Goal: Transaction & Acquisition: Obtain resource

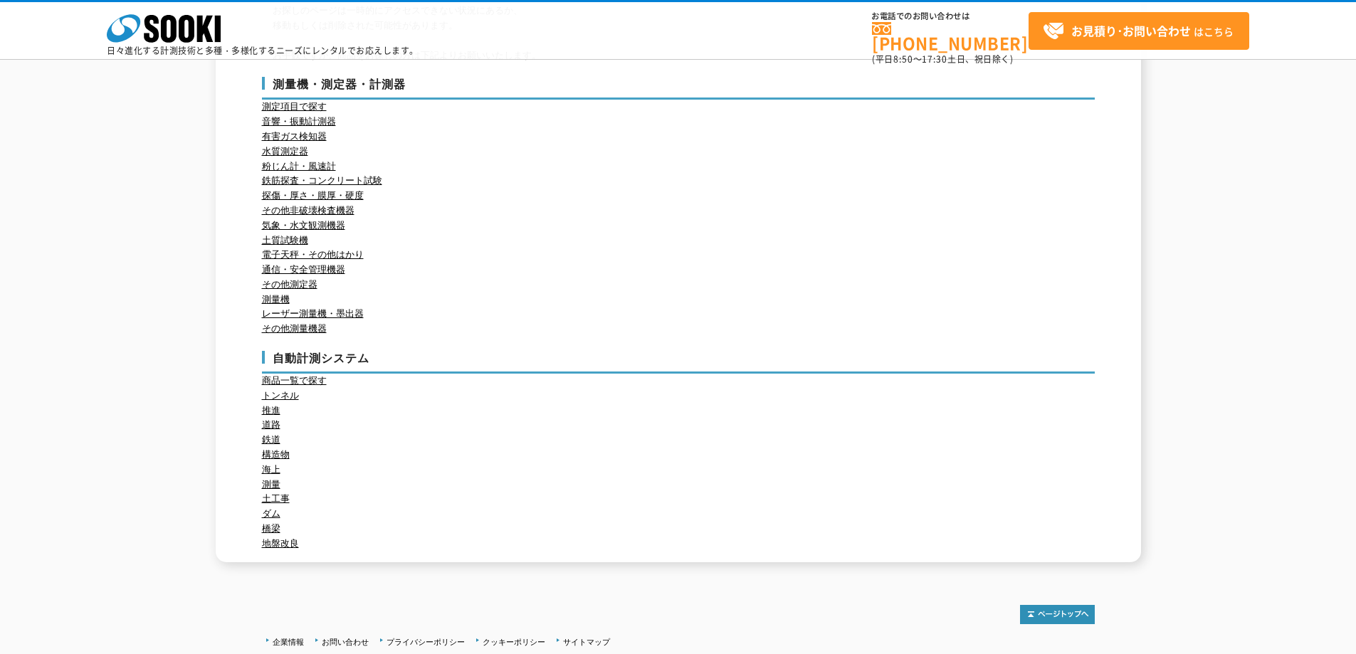
scroll to position [155, 0]
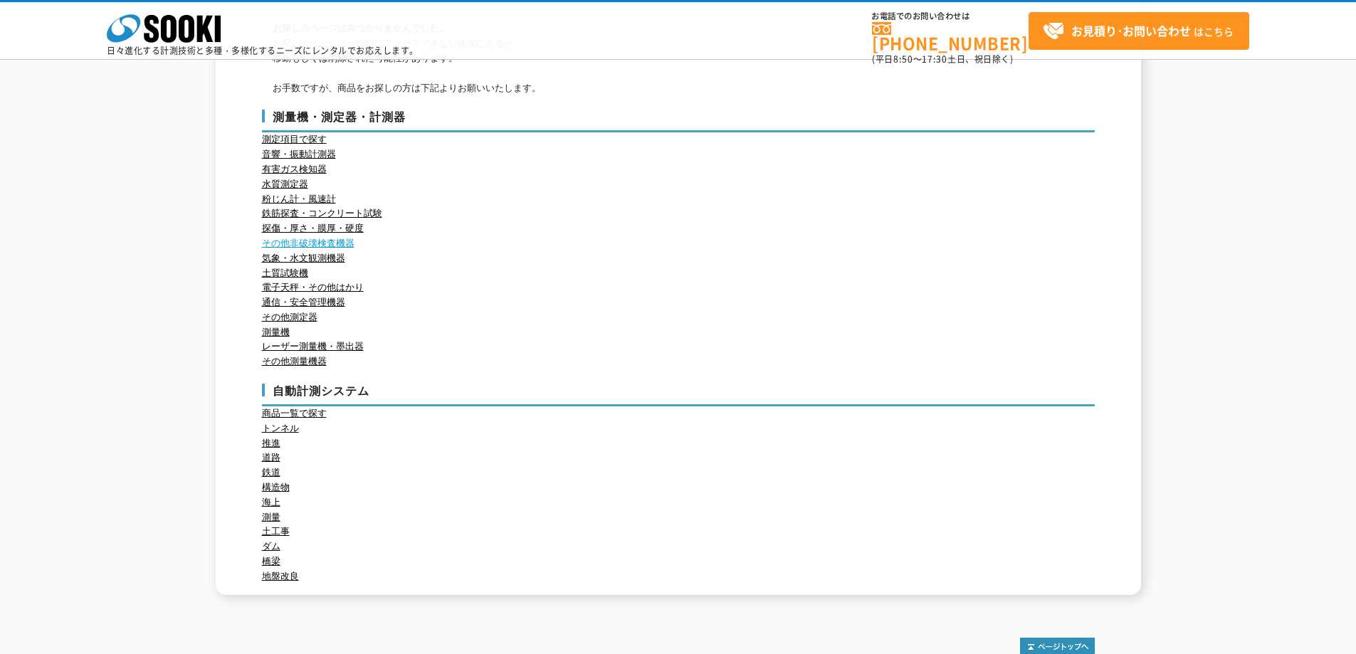
click at [335, 243] on link "その他非破壊検査機器" at bounding box center [308, 243] width 93 height 11
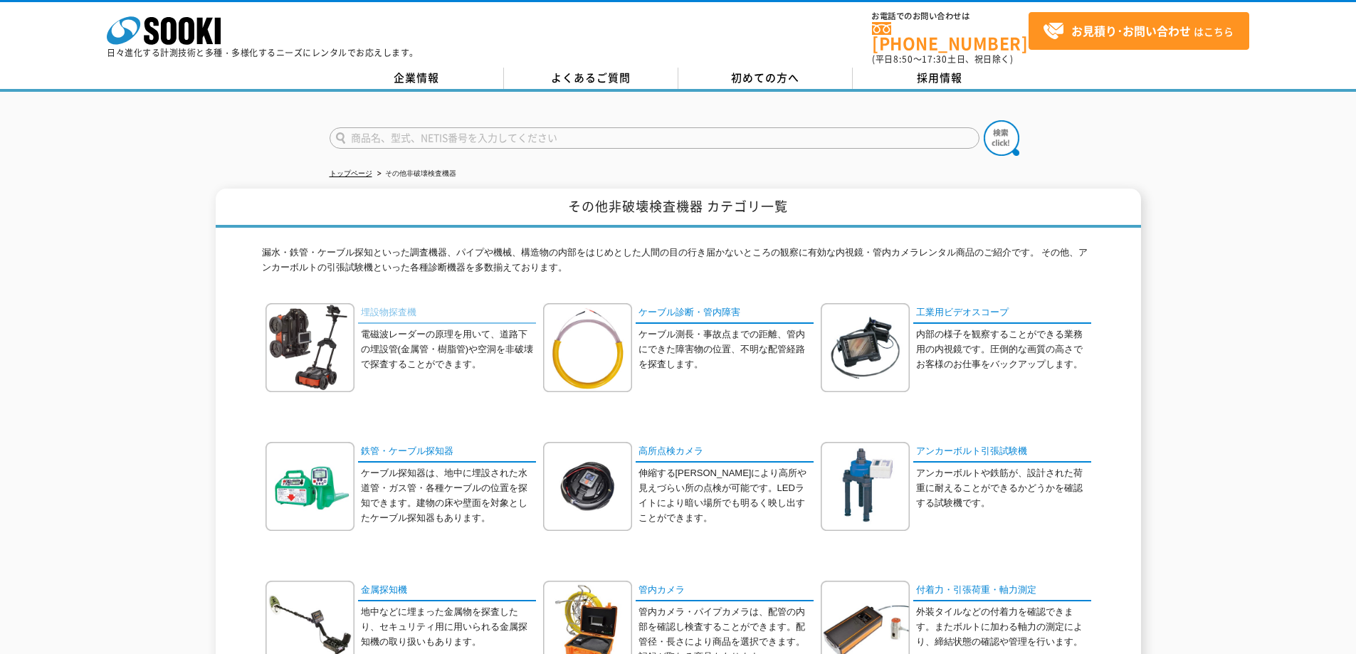
click at [390, 307] on link "埋設物探査機" at bounding box center [447, 313] width 178 height 21
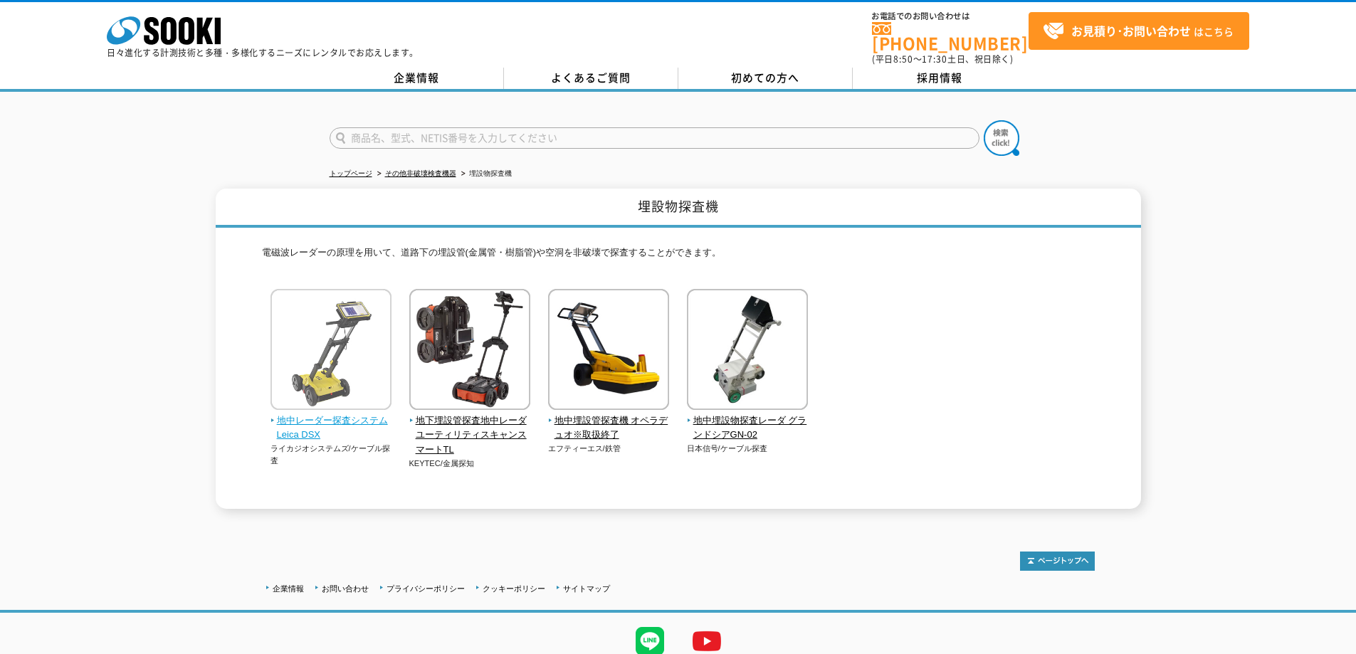
click at [306, 414] on span "地中レーダー探査システム Leica DSX" at bounding box center [331, 429] width 122 height 30
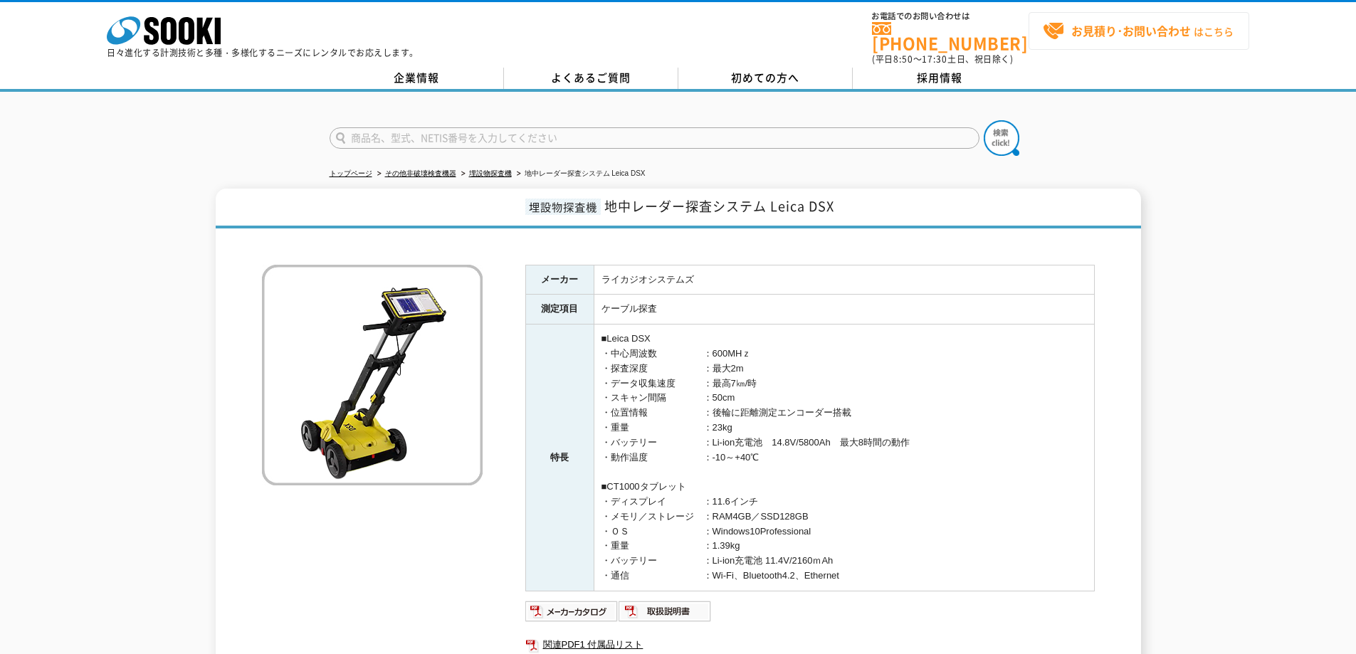
click at [1074, 31] on strong "お見積り･お問い合わせ" at bounding box center [1131, 30] width 120 height 17
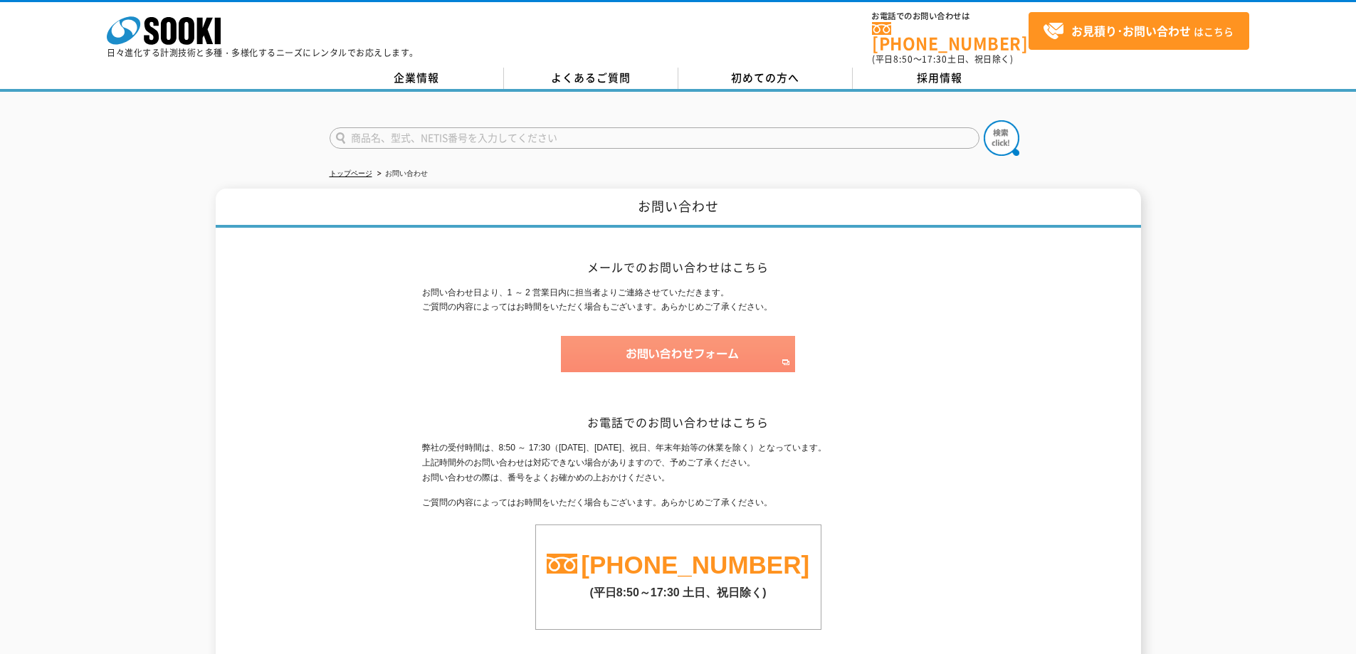
click at [636, 349] on img at bounding box center [678, 354] width 234 height 36
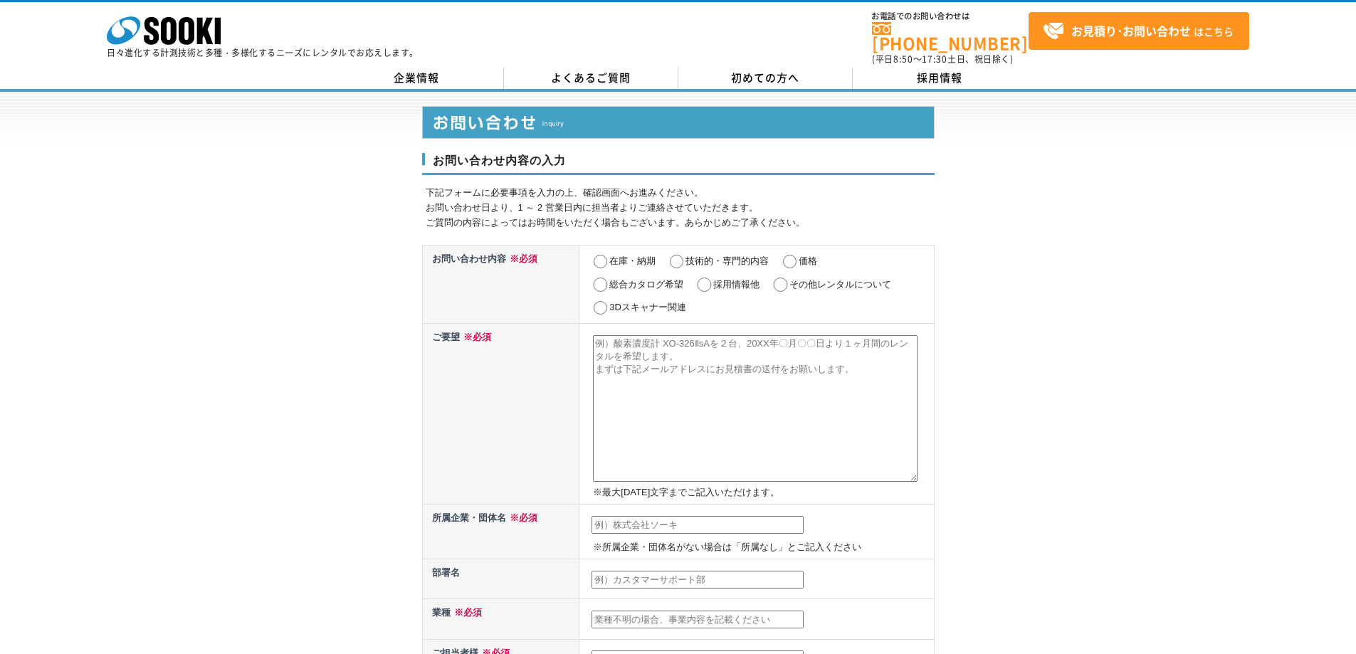
click at [782, 278] on input "その他レンタルについて" at bounding box center [781, 285] width 18 height 14
radio input "true"
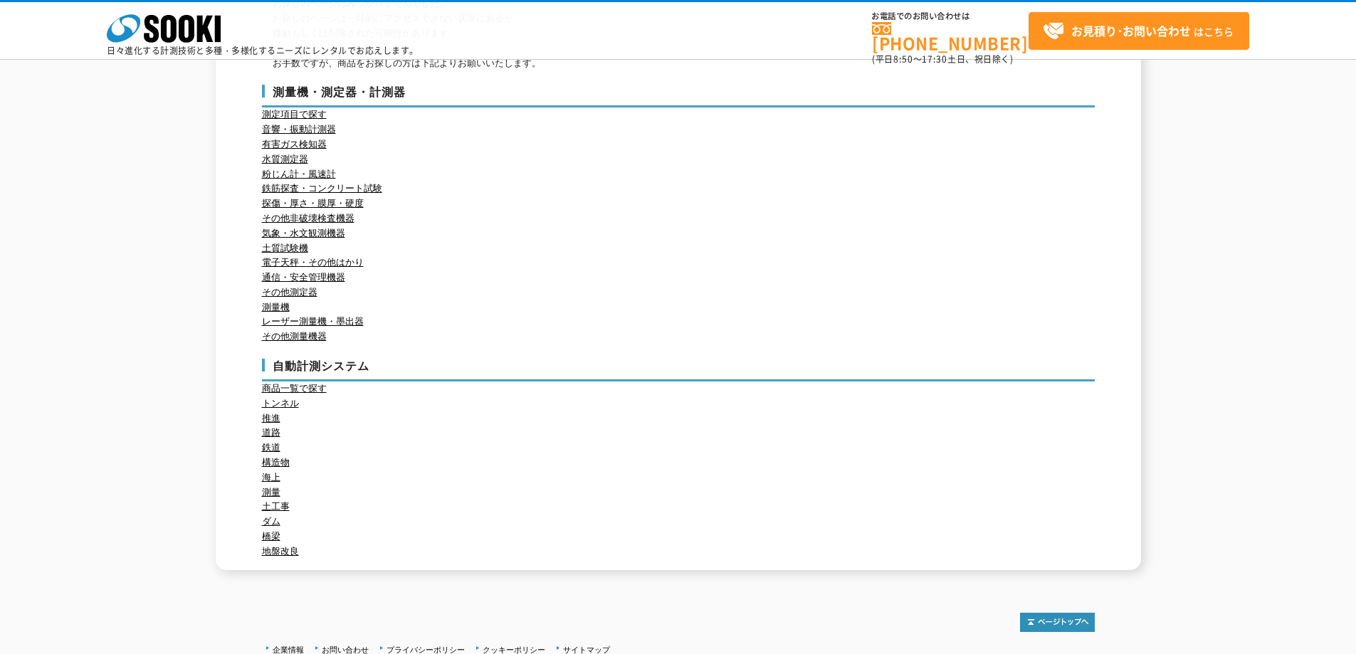
scroll to position [155, 0]
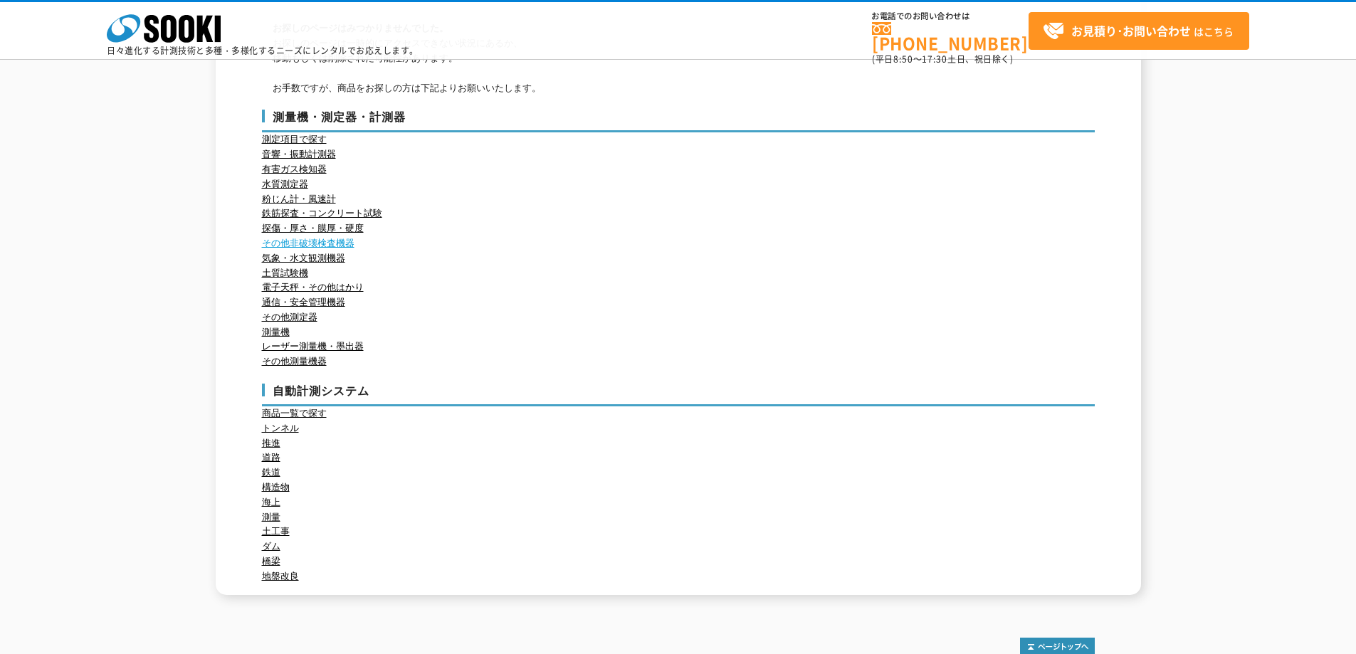
click at [300, 243] on link "その他非破壊検査機器" at bounding box center [308, 243] width 93 height 11
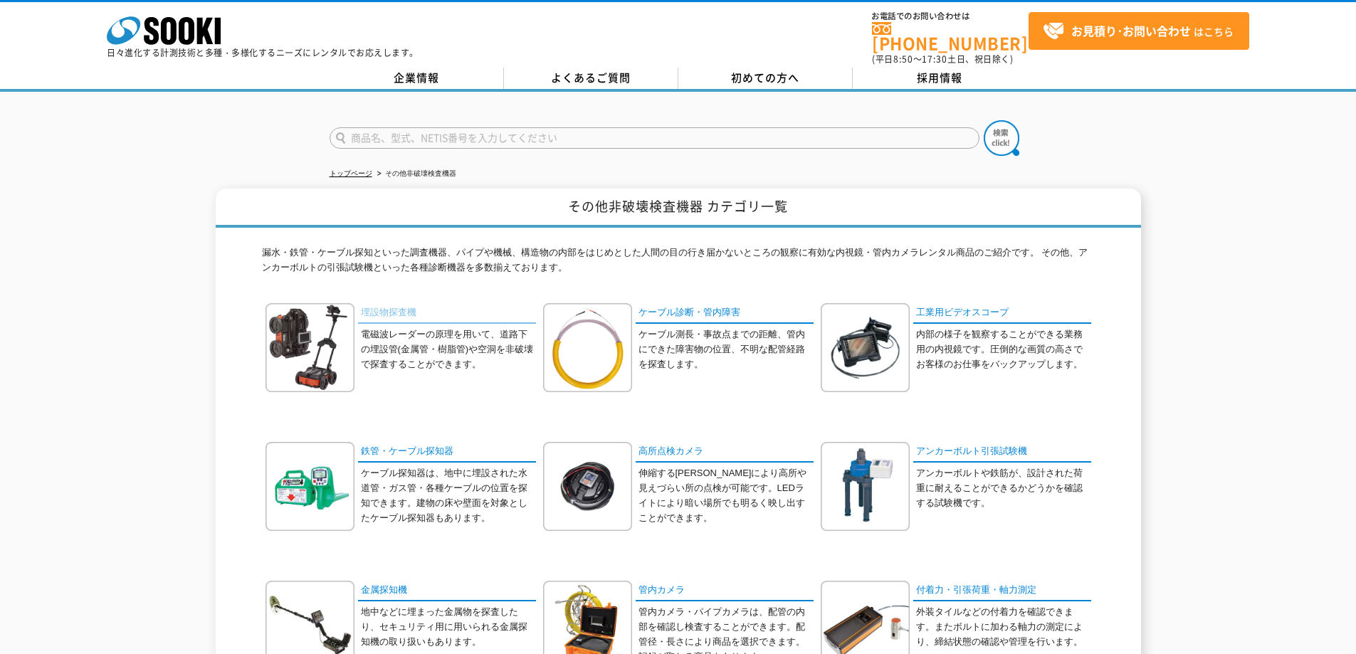
click at [396, 303] on link "埋設物探査機" at bounding box center [447, 313] width 178 height 21
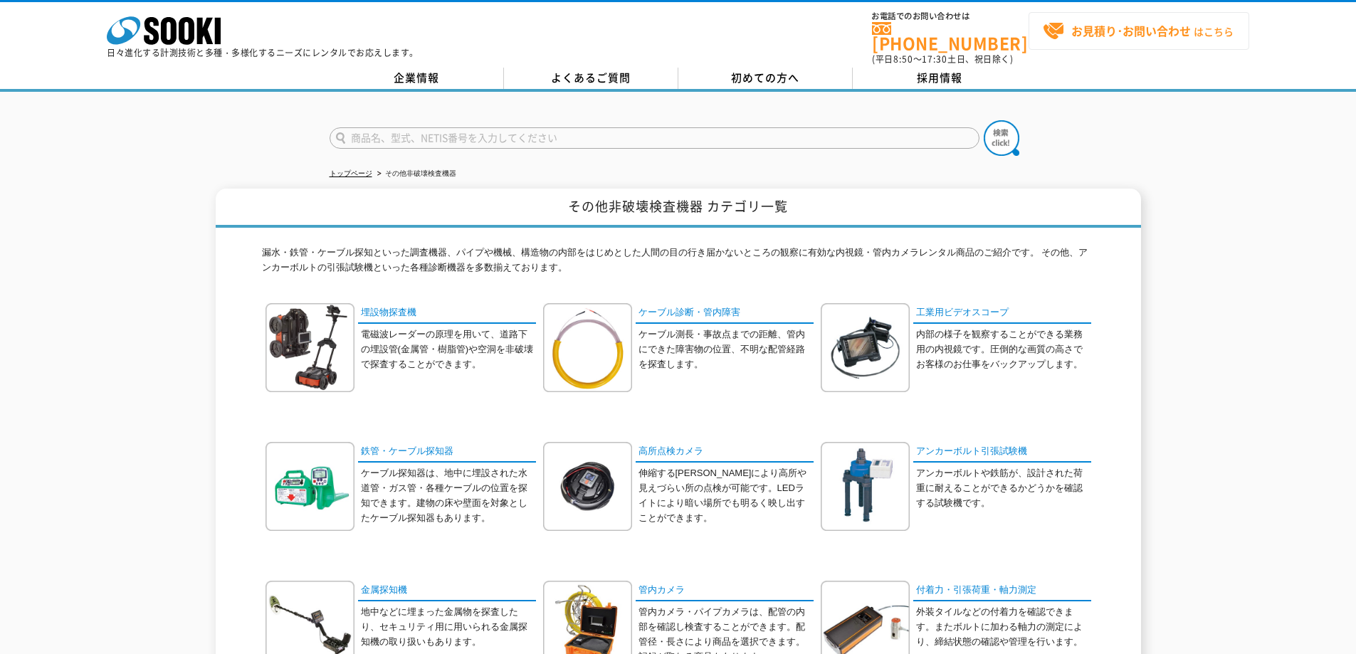
click at [1086, 32] on strong "お見積り･お問い合わせ" at bounding box center [1131, 30] width 120 height 17
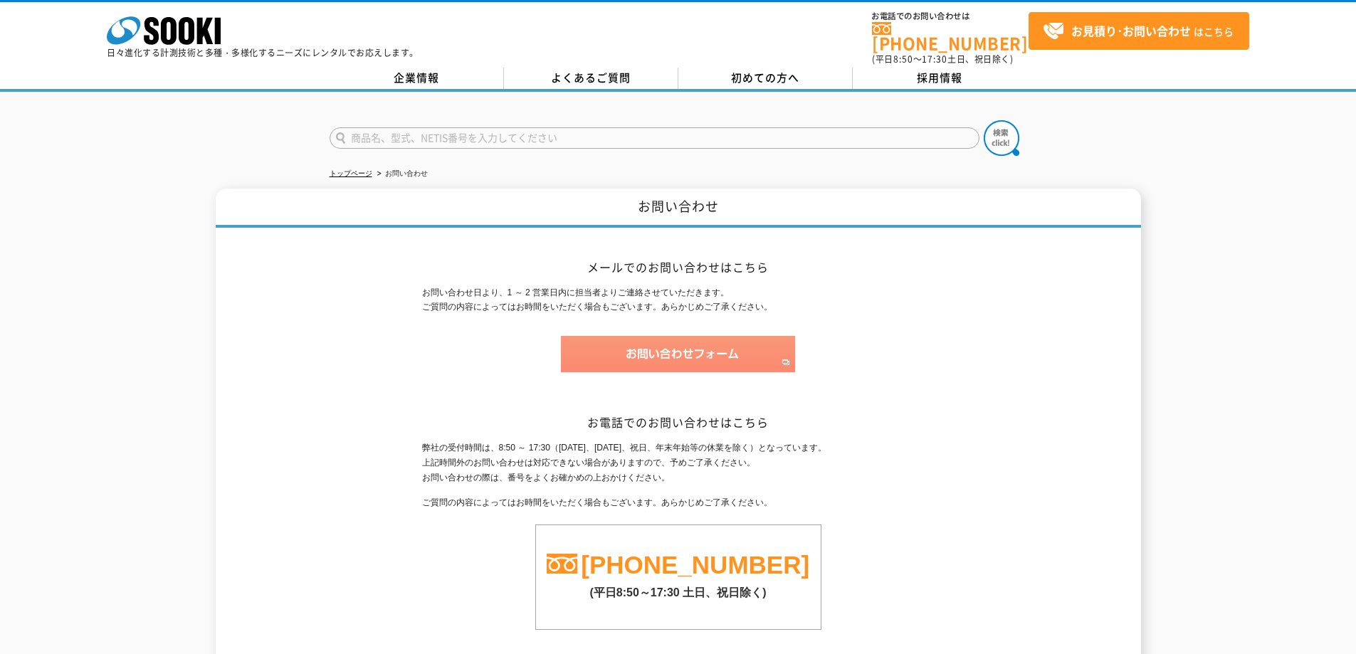
click at [658, 338] on img at bounding box center [678, 354] width 234 height 36
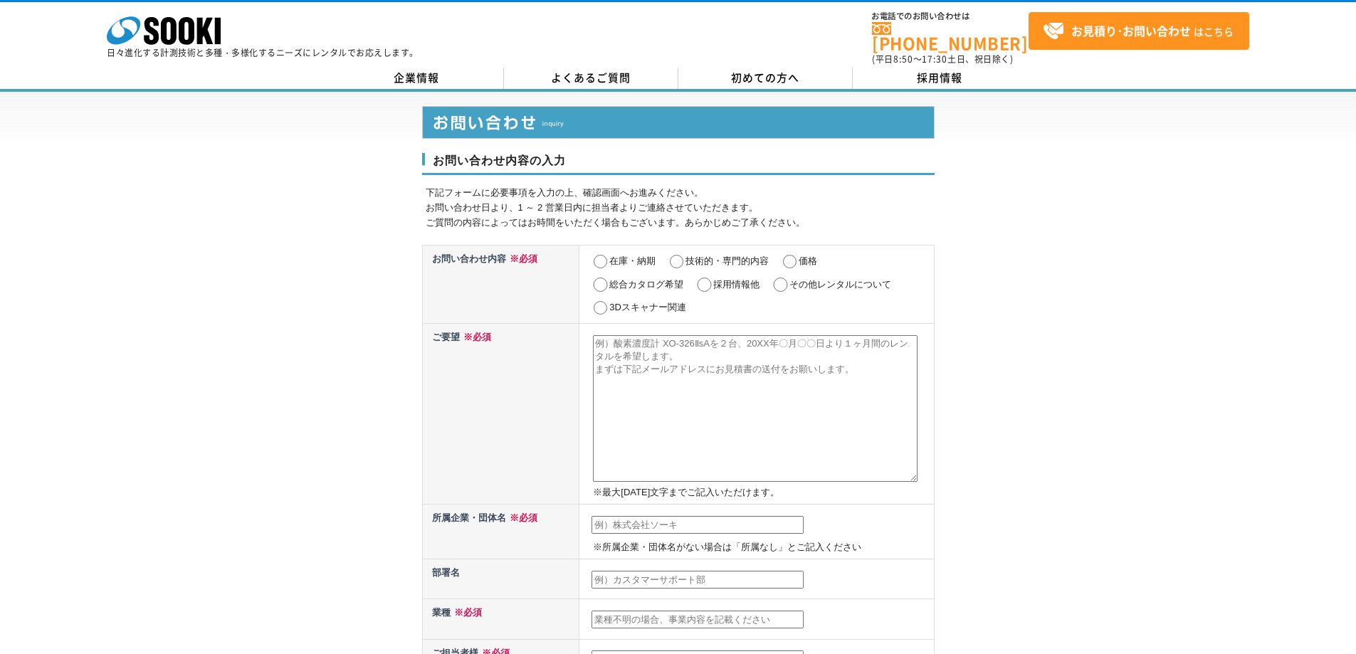
click at [776, 278] on input "その他レンタルについて" at bounding box center [781, 285] width 18 height 14
radio input "true"
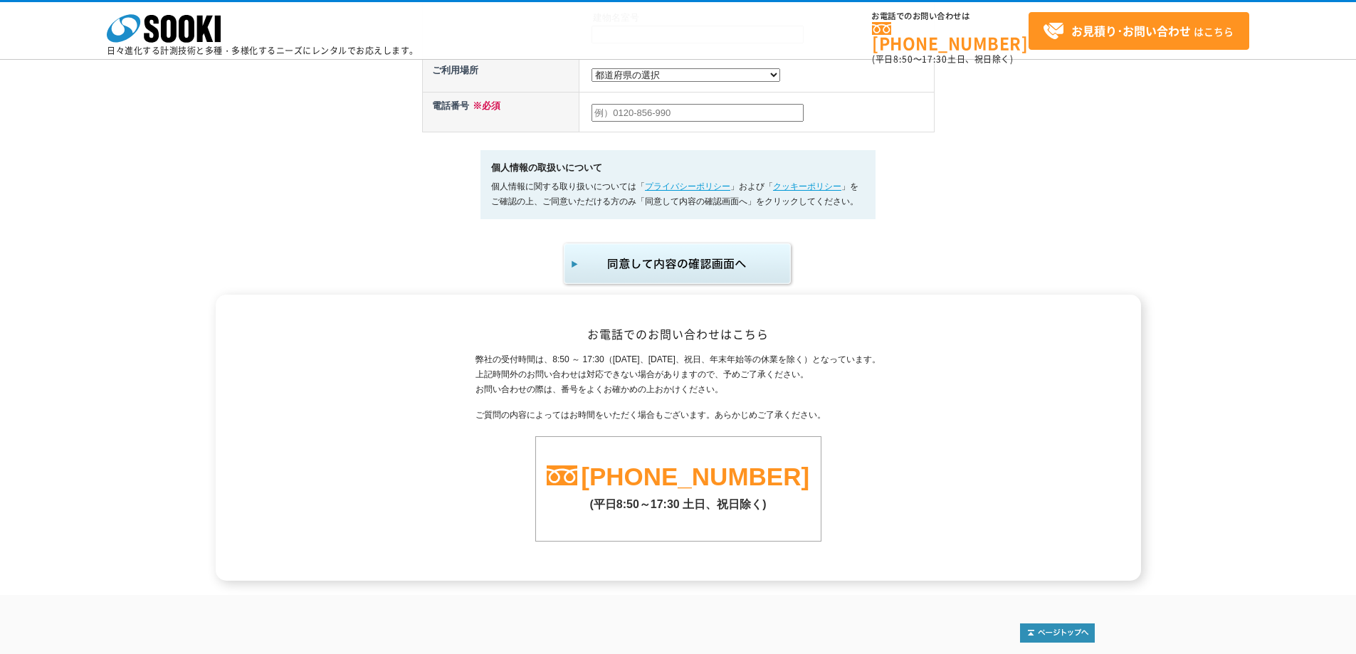
scroll to position [901, 0]
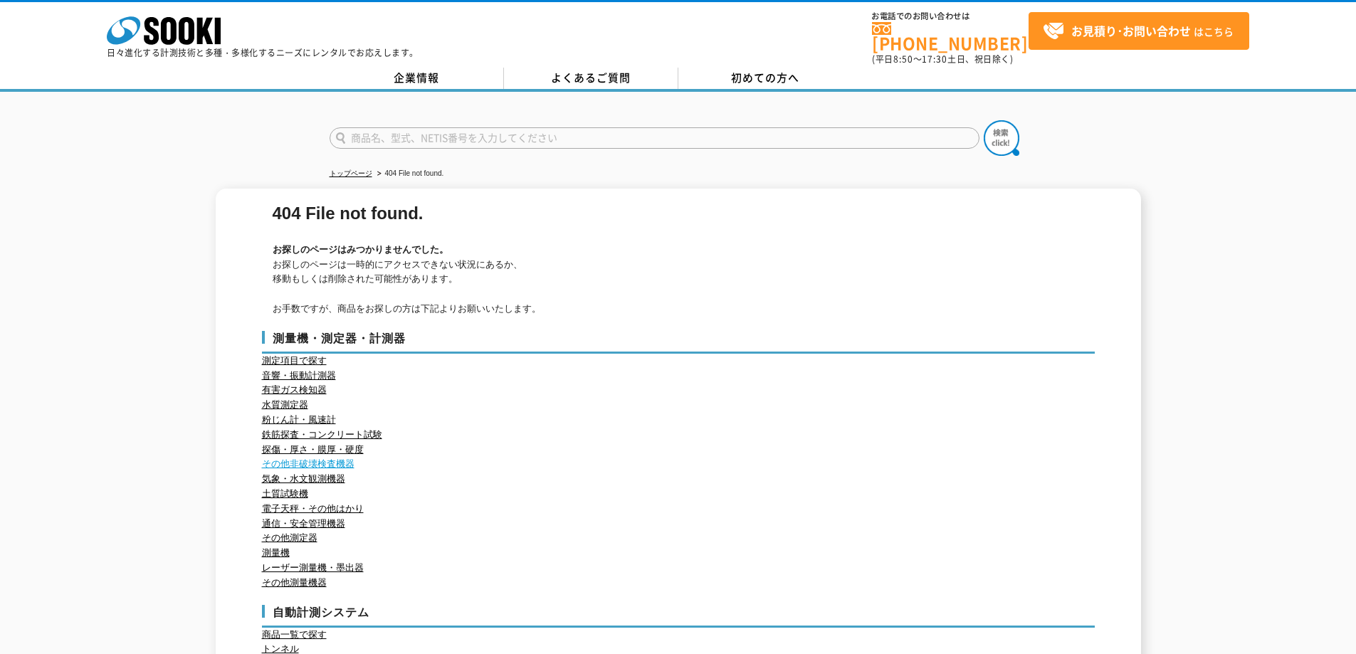
click at [328, 458] on link "その他非破壊検査機器" at bounding box center [308, 463] width 93 height 11
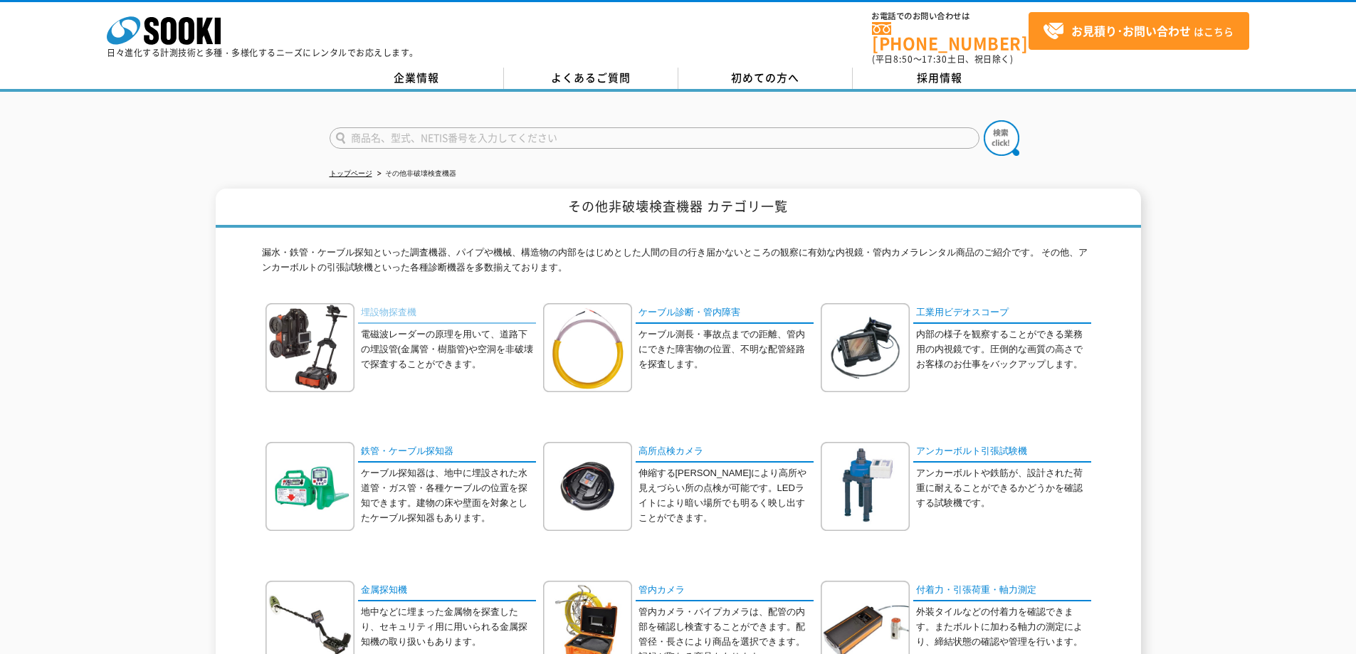
click at [406, 307] on link "埋設物探査機" at bounding box center [447, 313] width 178 height 21
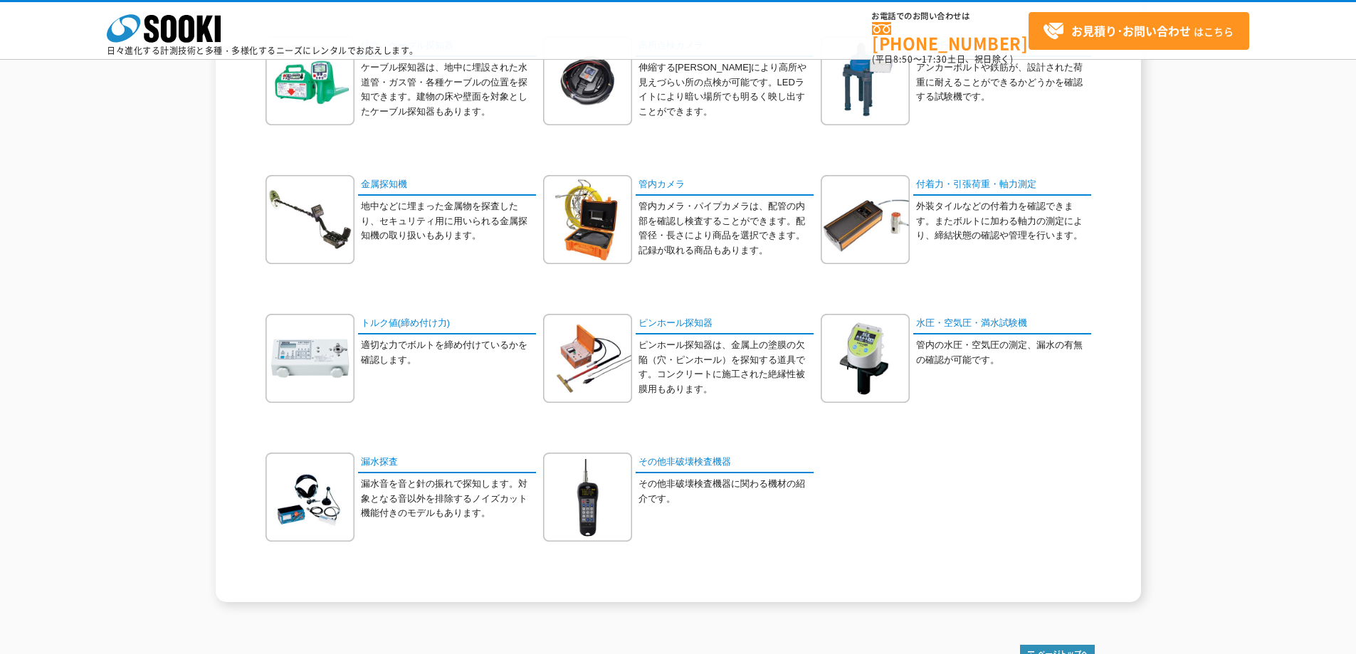
scroll to position [356, 0]
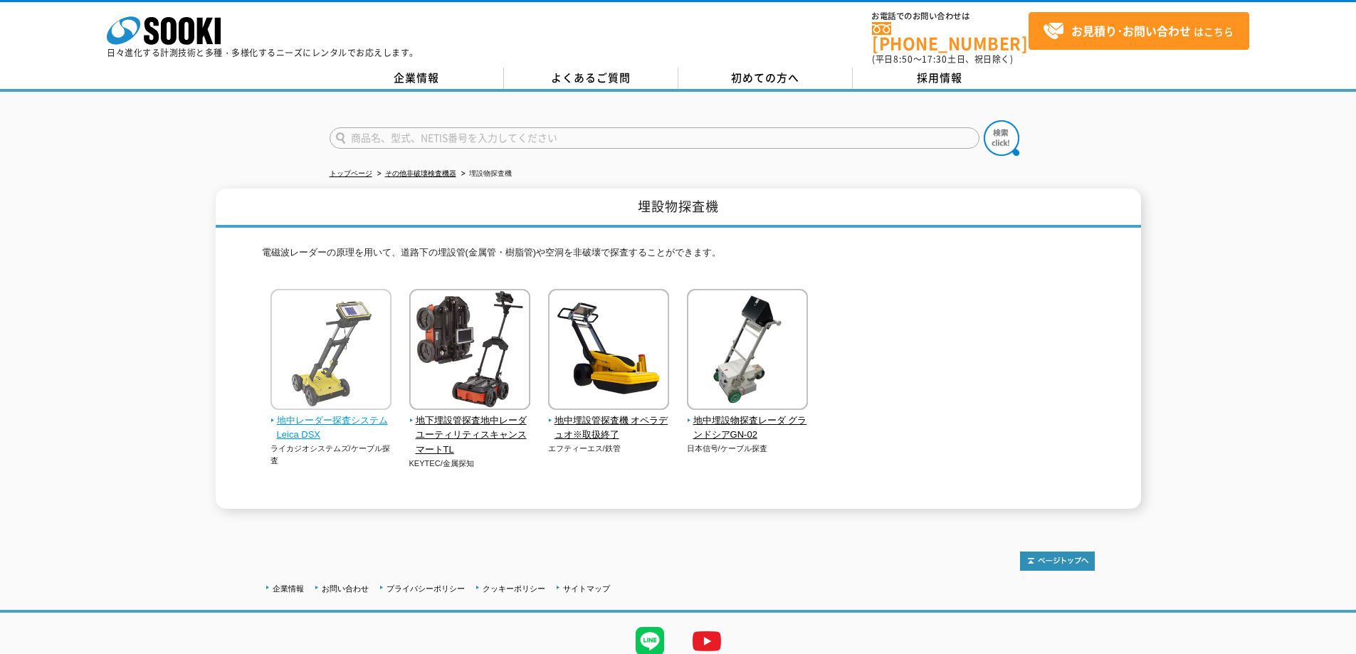
click at [329, 414] on span "地中レーダー探査システム Leica DSX" at bounding box center [331, 429] width 122 height 30
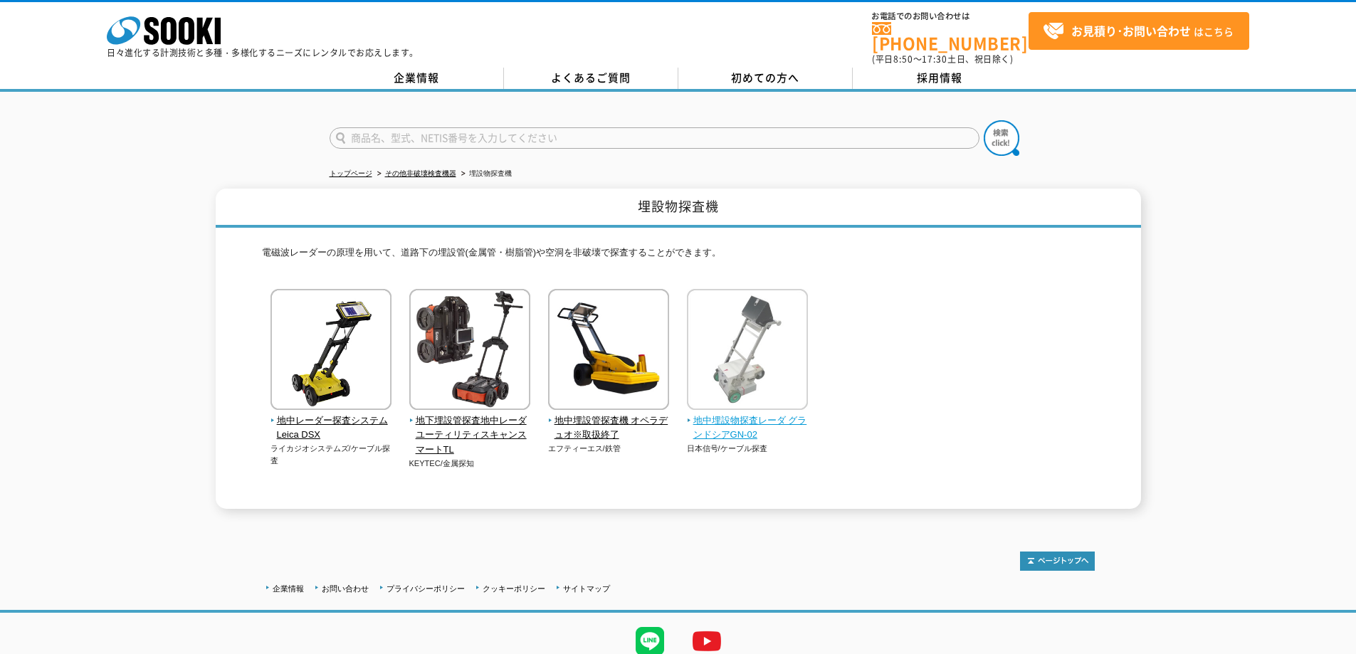
click at [736, 414] on span "地中埋設物探査レーダ グランドシアGN-02" at bounding box center [748, 429] width 122 height 30
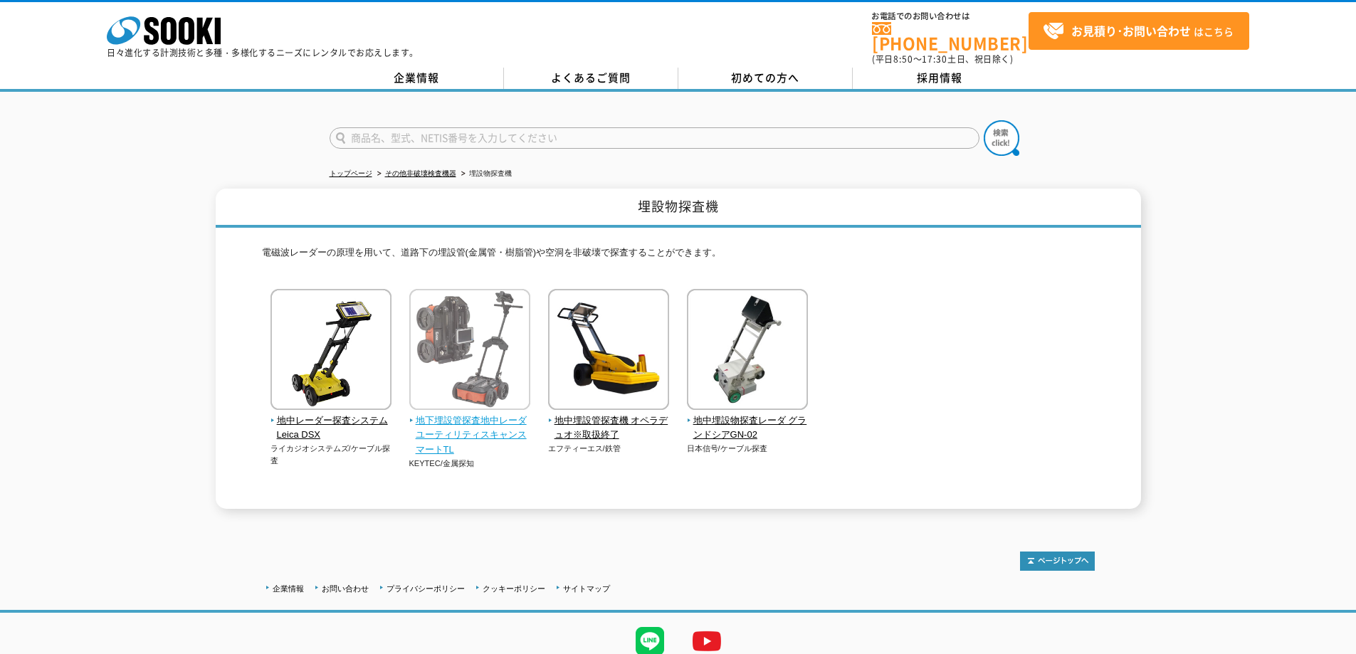
click at [470, 419] on span "地下埋設管探査地中レーダ ユーティリティスキャンスマートTL" at bounding box center [470, 436] width 122 height 44
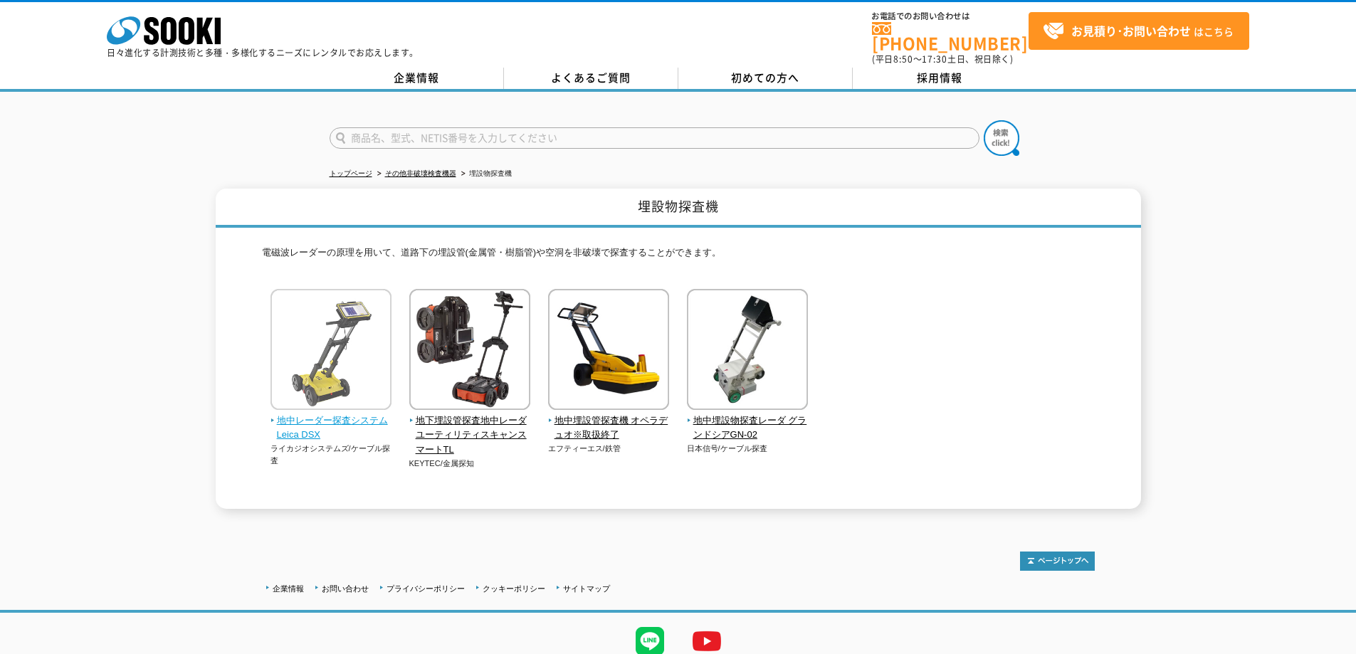
click at [332, 414] on span "地中レーダー探査システム Leica DSX" at bounding box center [331, 429] width 122 height 30
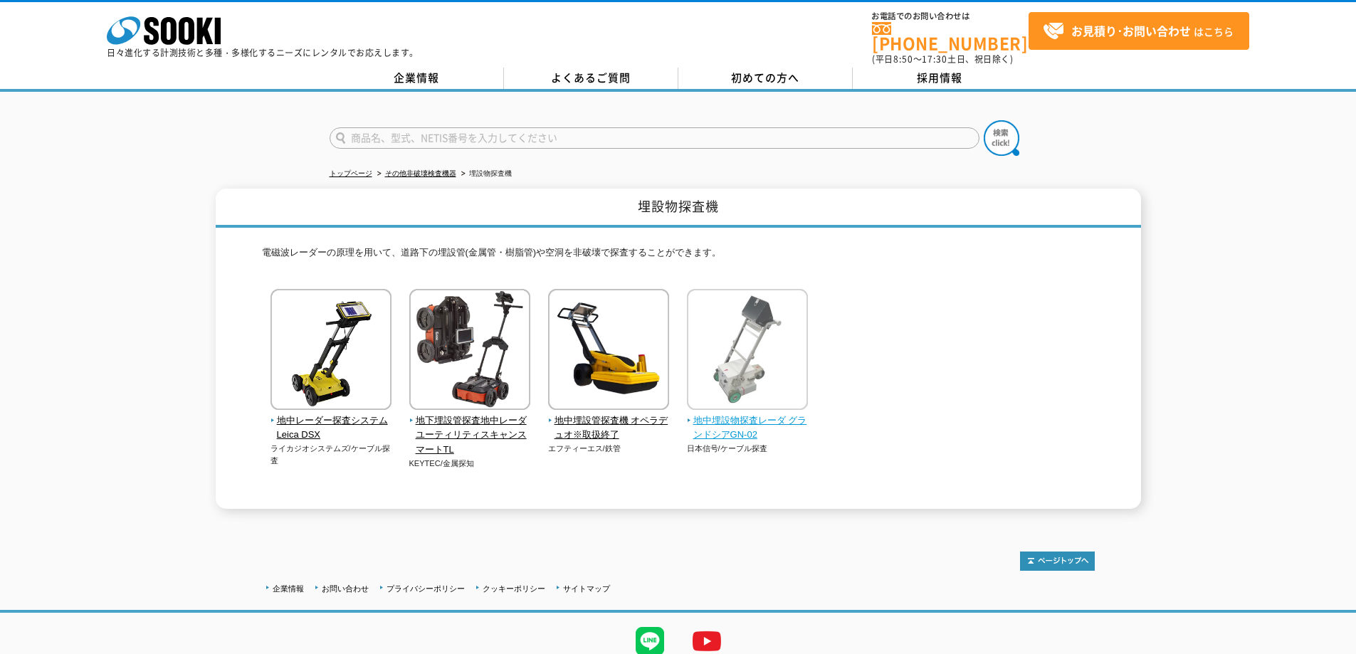
click at [740, 426] on span "地中埋設物探査レーダ グランドシアGN-02" at bounding box center [748, 429] width 122 height 30
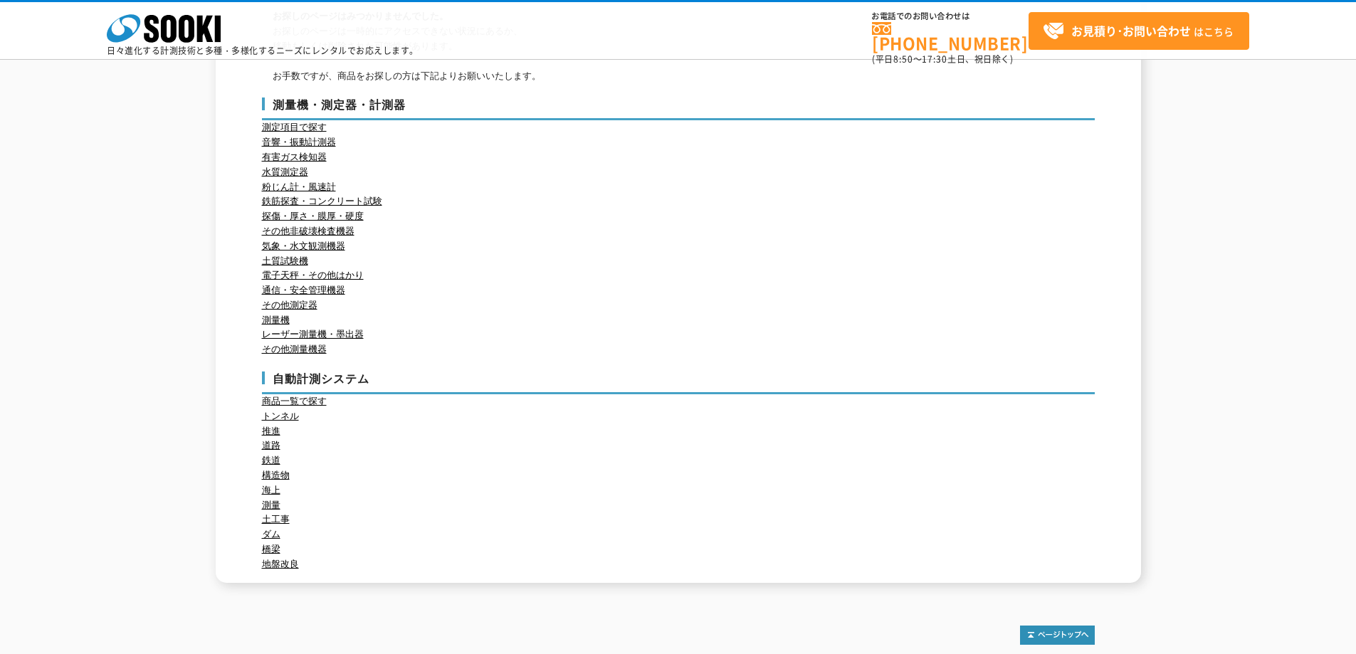
scroll to position [142, 0]
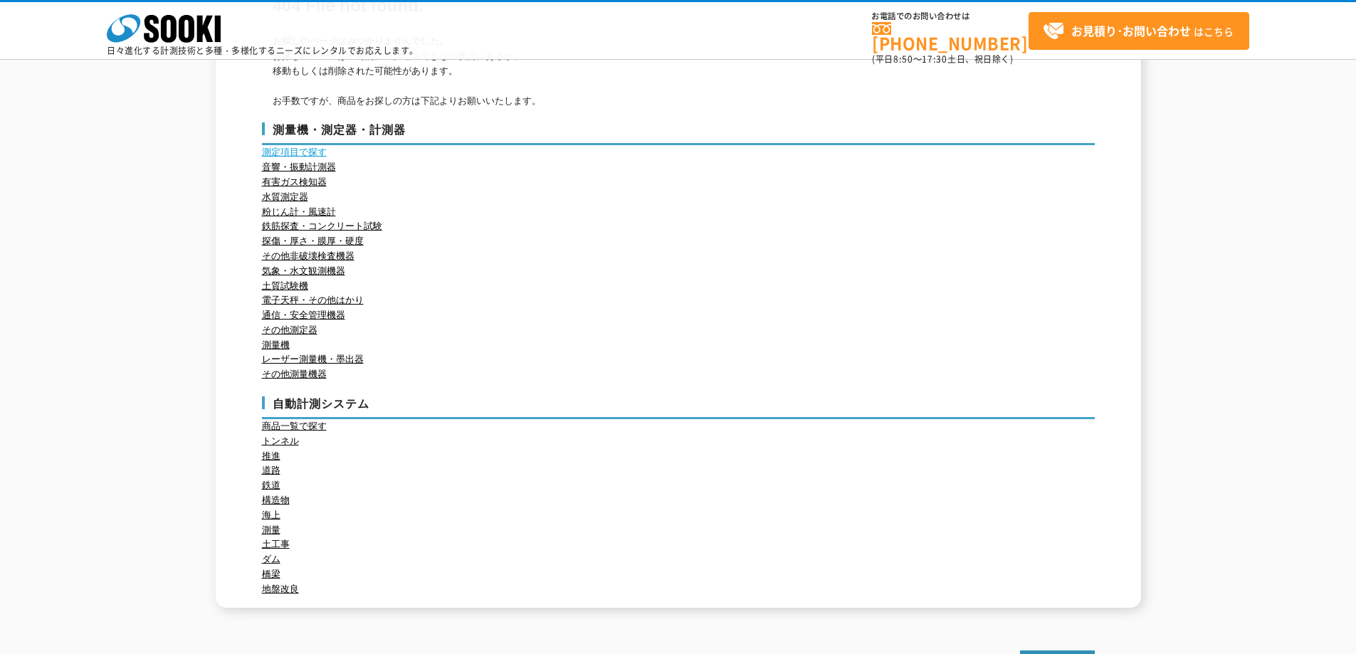
click at [305, 151] on link "測定項目で探す" at bounding box center [294, 152] width 65 height 11
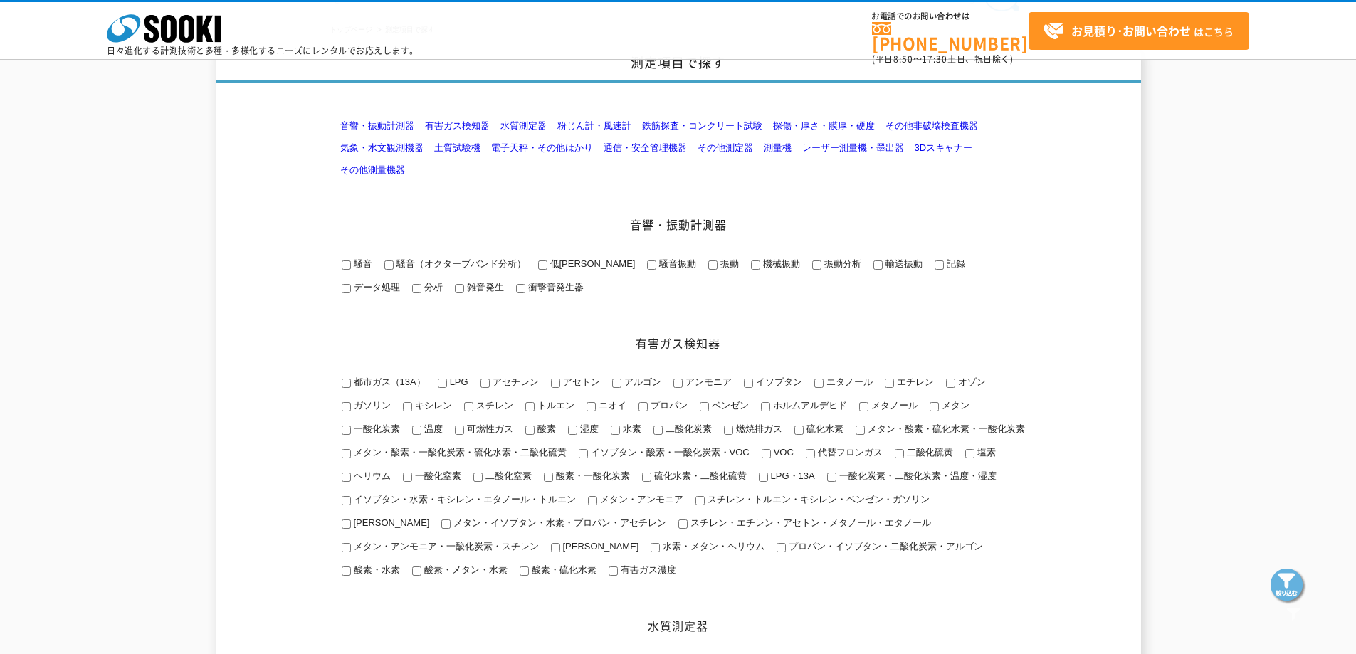
scroll to position [71, 0]
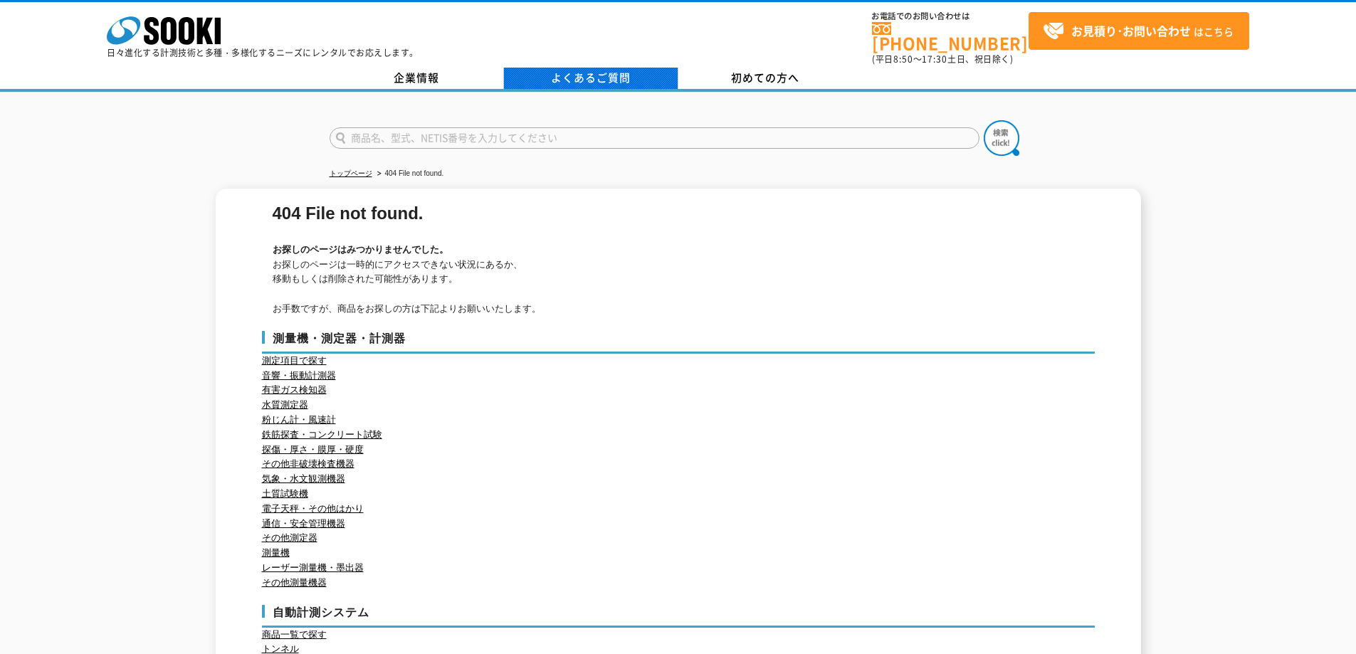
click at [603, 72] on link "よくあるご質問" at bounding box center [591, 78] width 174 height 21
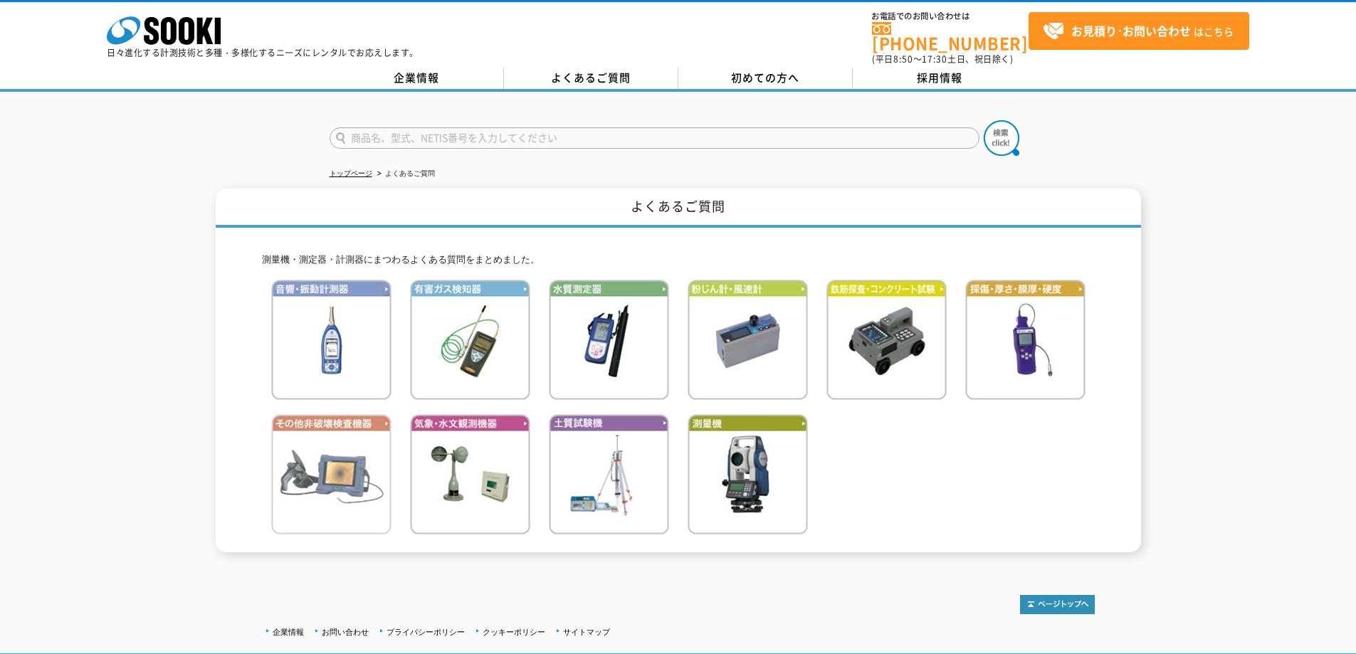
click at [332, 471] on img at bounding box center [331, 474] width 120 height 120
